Goal: Complete application form

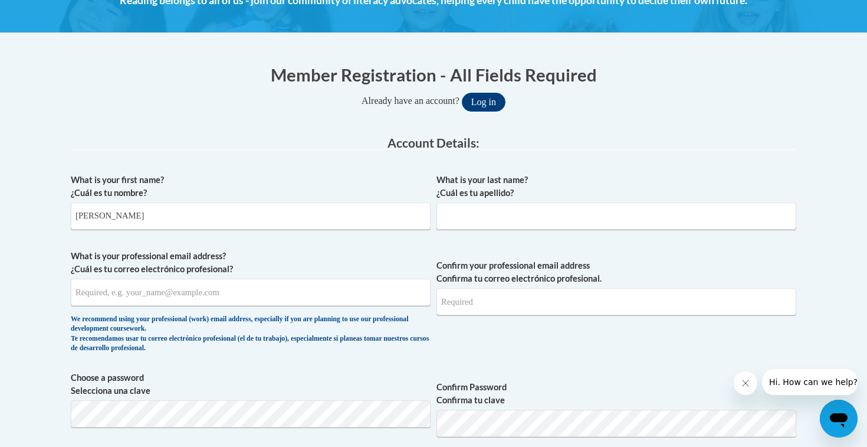
type input "Guadalupe"
click at [547, 215] on input "What is your last name? ¿Cuál es tu apellido?" at bounding box center [616, 215] width 360 height 27
type input "Carranza Garcia"
click at [324, 287] on input "What is your professional email address? ¿Cuál es tu correo electrónico profesi…" at bounding box center [251, 291] width 360 height 27
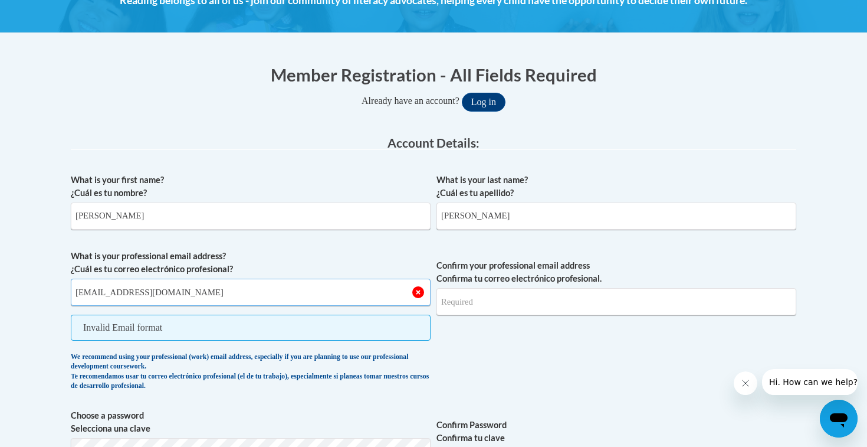
type input "Gcarr0106@ung.edu"
click at [537, 298] on input "Confirm your professional email address Confirma tu correo electrónico profesio…" at bounding box center [616, 301] width 360 height 27
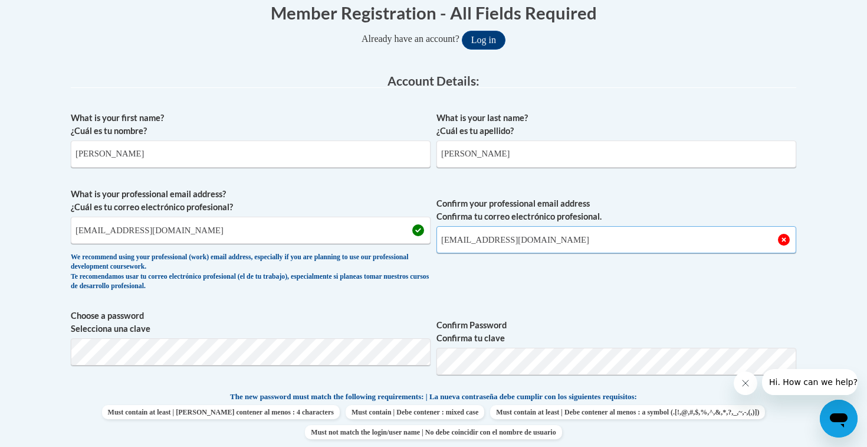
scroll to position [263, 0]
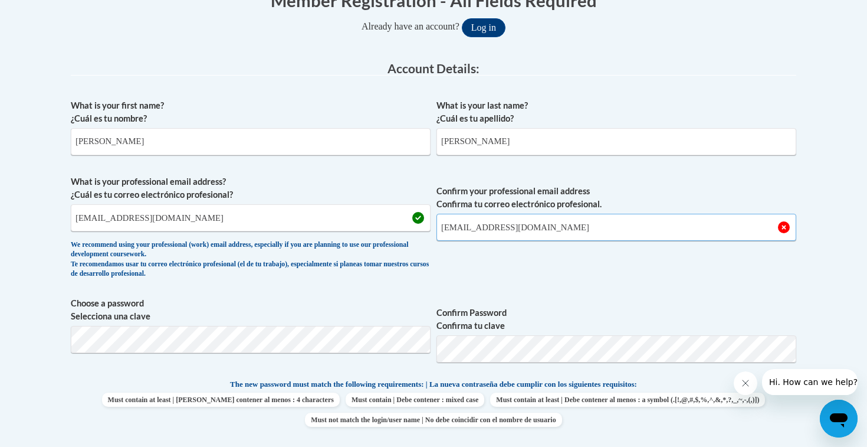
type input "Gcarr0106@ung.edu"
click at [624, 267] on span "Confirm your professional email address Confirma tu correo electrónico profesio…" at bounding box center [616, 229] width 360 height 109
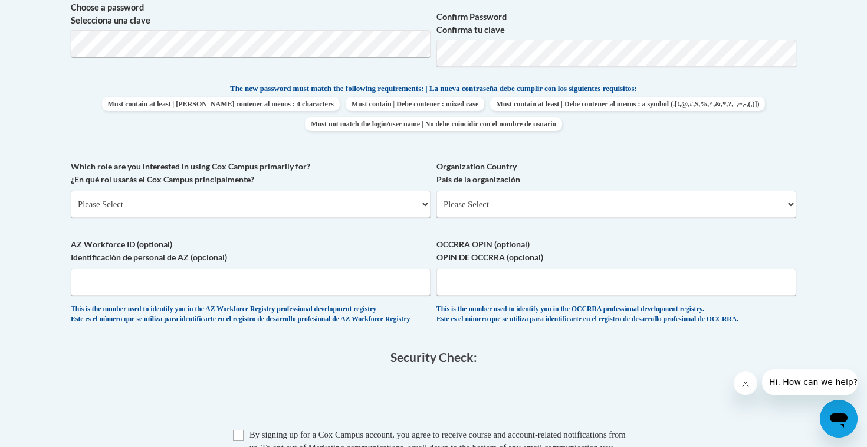
scroll to position [573, 0]
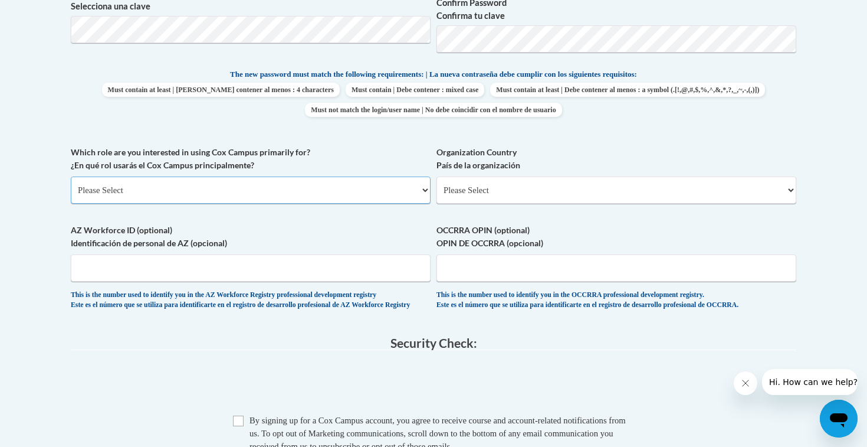
click at [303, 186] on select "Please Select College/University | Colegio/Universidad Community/Nonprofit Part…" at bounding box center [251, 189] width 360 height 27
select select "5a18ea06-2b54-4451-96f2-d152daf9eac5"
click at [71, 176] on select "Please Select College/University | Colegio/Universidad Community/Nonprofit Part…" at bounding box center [251, 189] width 360 height 27
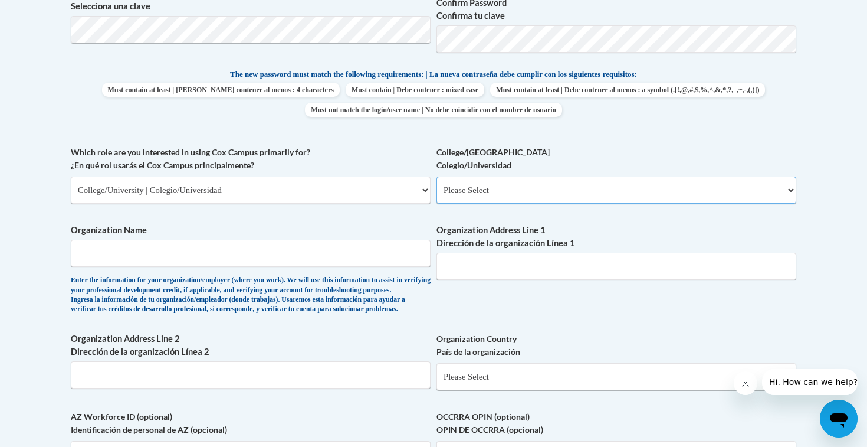
click at [537, 179] on select "Please Select College/University Staff | Empleado universitario College/Univers…" at bounding box center [616, 189] width 360 height 27
select select "99b32b07-cffc-426c-8bf6-0cd77760d84b"
click at [436, 176] on select "Please Select College/University Staff | Empleado universitario College/Univers…" at bounding box center [616, 189] width 360 height 27
click at [273, 262] on input "Organization Name" at bounding box center [251, 252] width 360 height 27
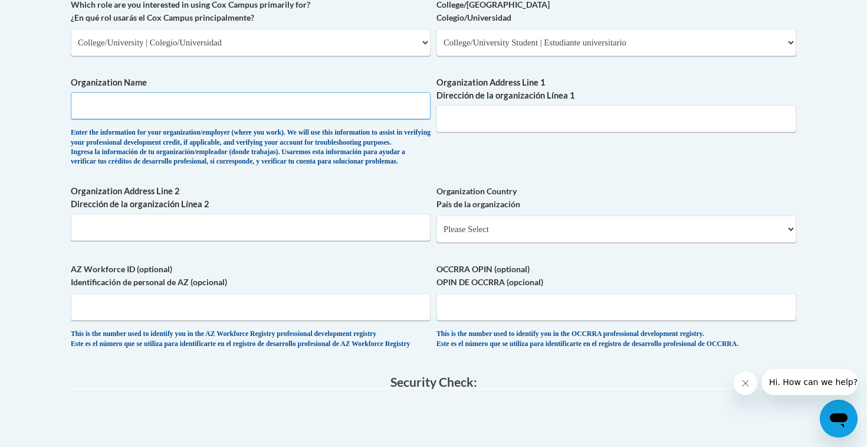
scroll to position [721, 0]
type input "University of North Georgia"
click at [559, 123] on input "Organization Address Line 1 Dirección de la organización Línea 1" at bounding box center [616, 117] width 360 height 27
paste input "82 College Cir, Dahlonega, GA 30597"
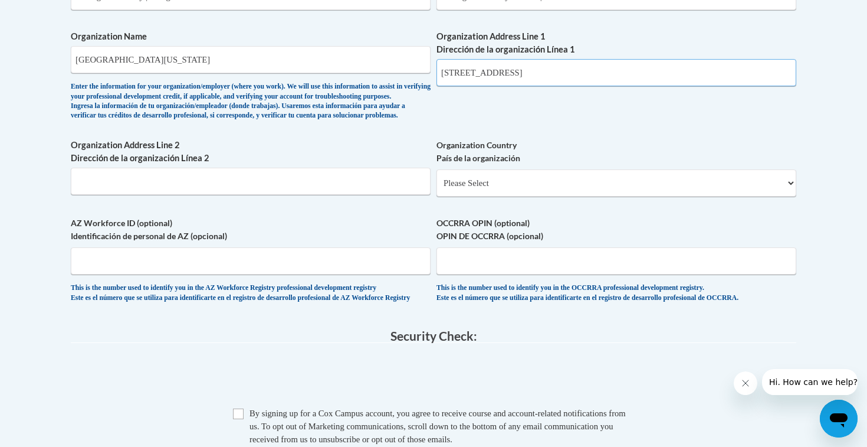
scroll to position [768, 0]
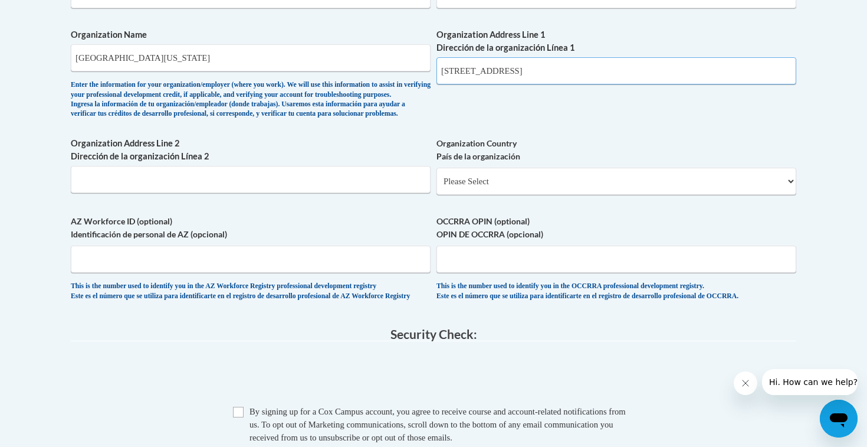
type input "82 College Cir, Dahlonega, GA 30597"
click at [514, 195] on select "Please Select United States | Estados Unidos Outside of the United States | Fue…" at bounding box center [616, 181] width 360 height 27
select select "ad49bcad-a171-4b2e-b99c-48b446064914"
click at [436, 186] on select "Please Select United States | Estados Unidos Outside of the United States | Fue…" at bounding box center [616, 181] width 360 height 27
select select
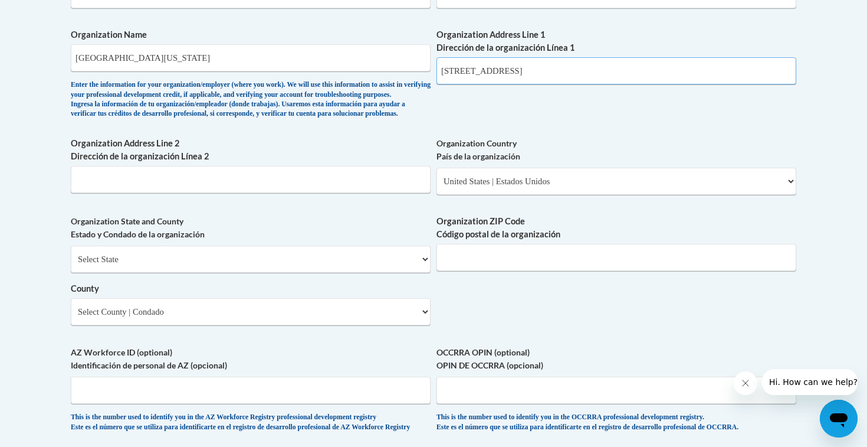
drag, startPoint x: 556, startPoint y: 71, endPoint x: 594, endPoint y: 68, distance: 38.5
click at [594, 68] on input "82 College Cir, Dahlonega, GA 30597" at bounding box center [616, 70] width 360 height 27
type input "82 College Cir, Dahlonega, GA"
click at [526, 241] on label "Organization ZIP Code Código postal de la organización" at bounding box center [616, 228] width 360 height 26
click at [526, 251] on input "Organization ZIP Code Código postal de la organización" at bounding box center [616, 257] width 360 height 27
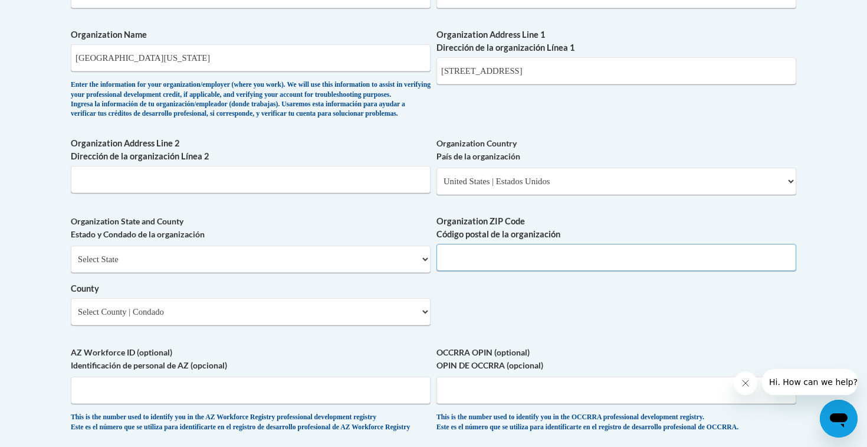
click at [503, 271] on input "Organization ZIP Code Código postal de la organización" at bounding box center [616, 257] width 360 height 27
paste input "30597"
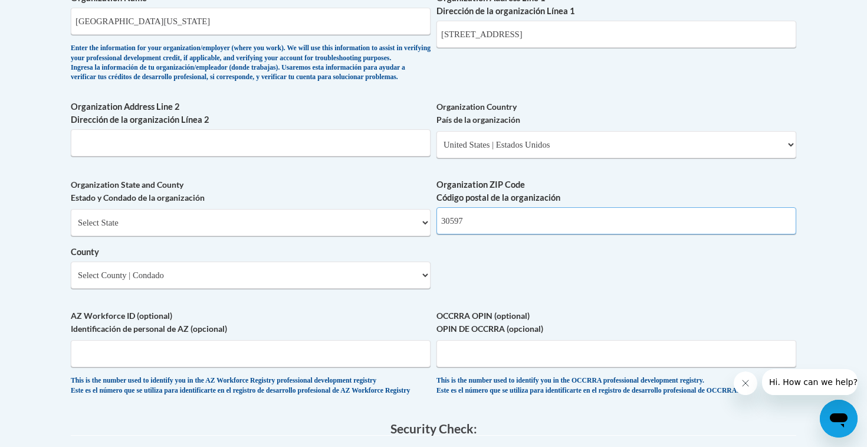
scroll to position [805, 0]
type input "30597"
click at [231, 228] on div "Select State Alabama Alaska Arizona Arkansas California Colorado Connecticut De…" at bounding box center [251, 248] width 360 height 80
click at [219, 235] on select "Select State Alabama Alaska Arizona Arkansas California Colorado Connecticut De…" at bounding box center [251, 221] width 360 height 27
click at [71, 228] on select "Select State Alabama Alaska Arizona Arkansas California Colorado Connecticut De…" at bounding box center [251, 221] width 360 height 27
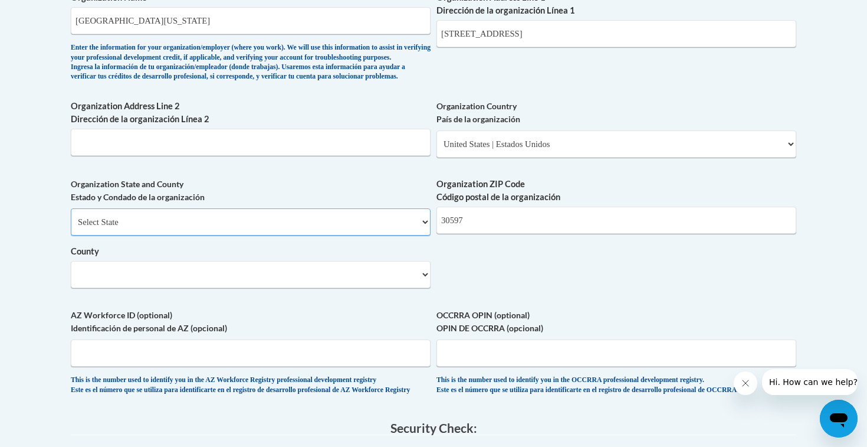
click at [192, 235] on select "Select State Alabama Alaska Arizona Arkansas California Colorado Connecticut De…" at bounding box center [251, 221] width 360 height 27
select select "Georgia"
click at [71, 228] on select "Select State Alabama Alaska Arizona Arkansas California Colorado Connecticut De…" at bounding box center [251, 221] width 360 height 27
click at [188, 288] on select "Select County Appling Atkinson Bacon Baker Baldwin Banks Barrow Bartow Ben Hill…" at bounding box center [251, 274] width 360 height 27
click at [178, 288] on select "Select County Appling Atkinson Bacon Baker Baldwin Banks Barrow Bartow Ben Hill…" at bounding box center [251, 274] width 360 height 27
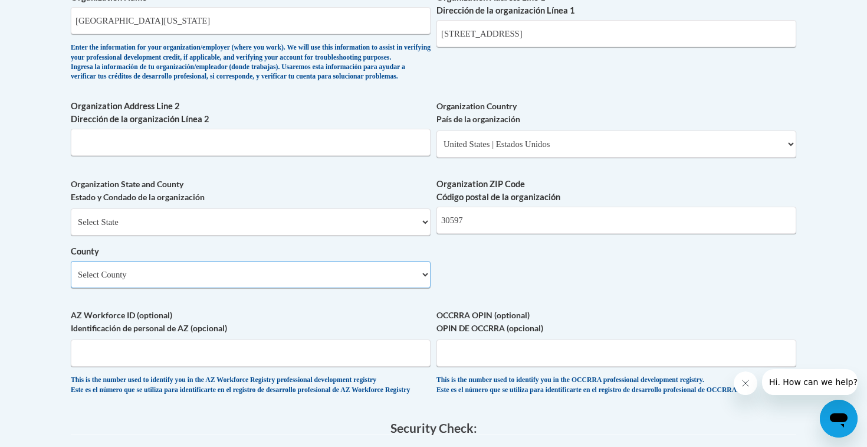
select select "Lumpkin"
click at [71, 280] on select "Select County Appling Atkinson Bacon Baker Baldwin Banks Barrow Bartow Ben Hill…" at bounding box center [251, 274] width 360 height 27
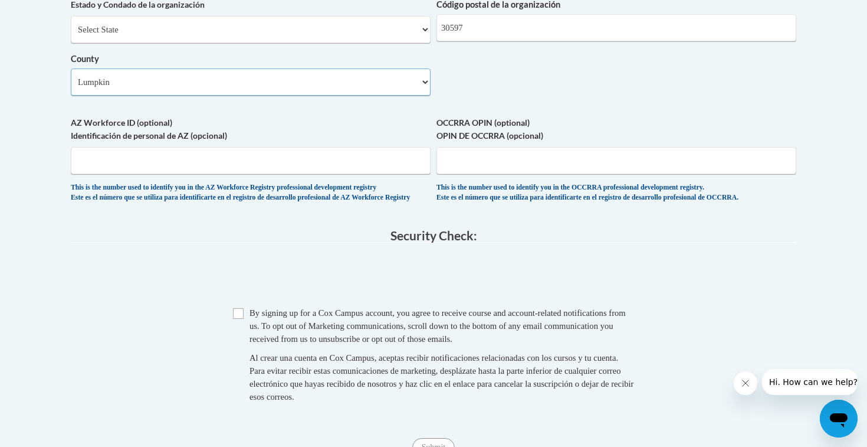
scroll to position [999, 0]
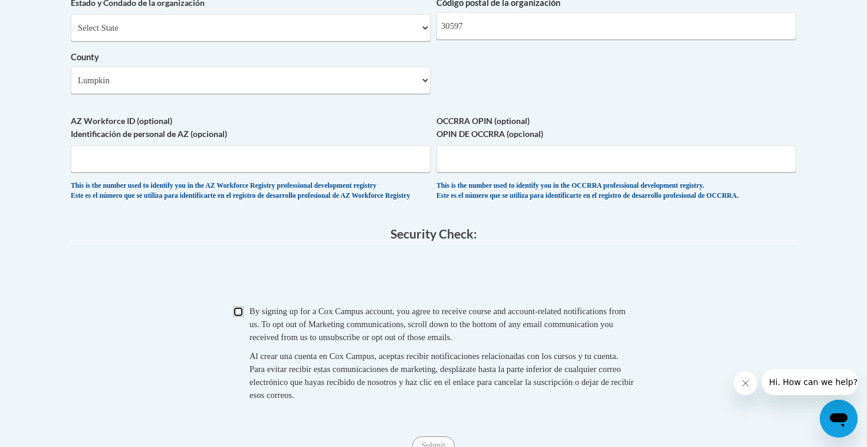
click at [238, 317] on input "Checkbox" at bounding box center [238, 311] width 11 height 11
checkbox input "true"
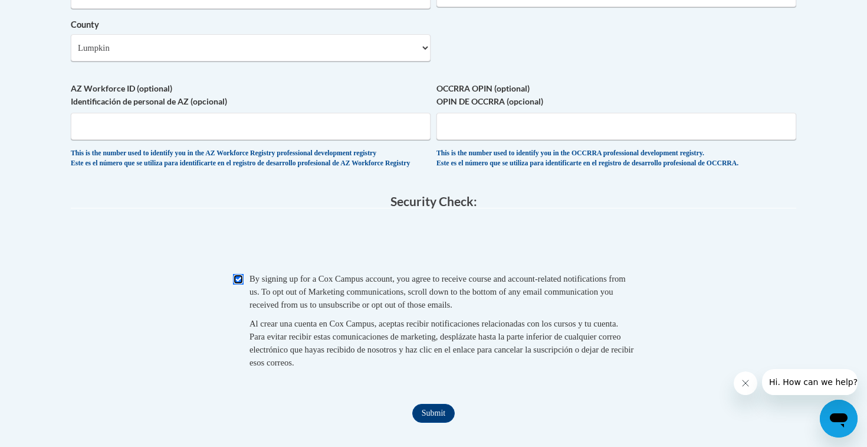
scroll to position [1111, 0]
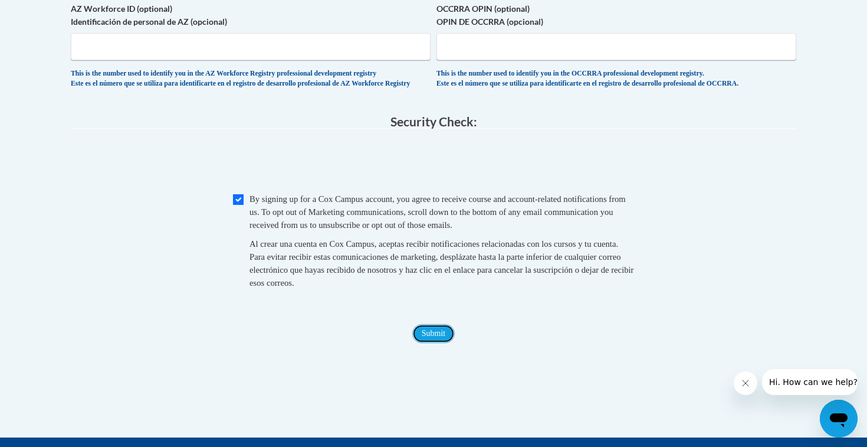
click at [443, 343] on input "Submit" at bounding box center [433, 333] width 42 height 19
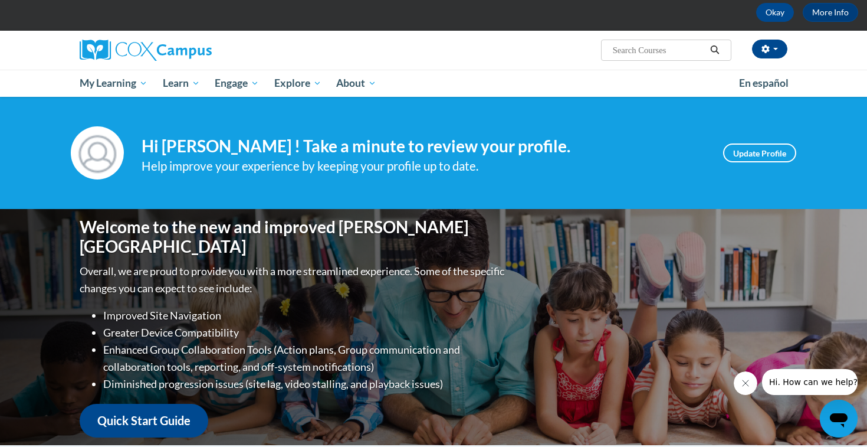
scroll to position [54, 0]
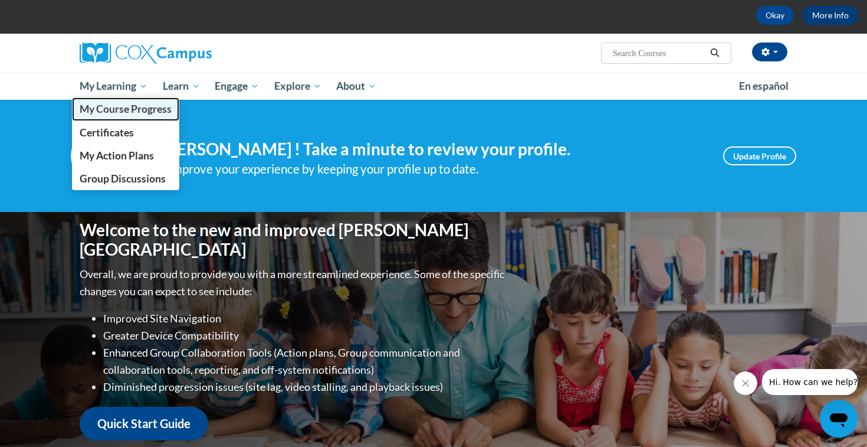
click at [137, 107] on span "My Course Progress" at bounding box center [126, 109] width 92 height 12
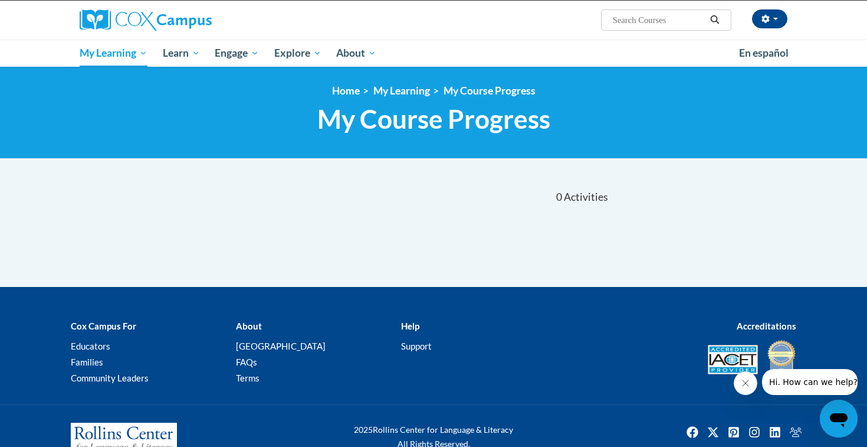
scroll to position [86, 0]
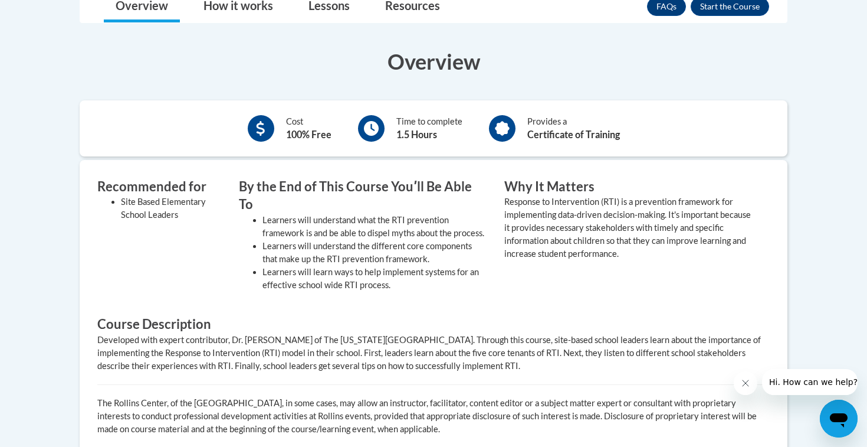
scroll to position [383, 0]
